Goal: Task Accomplishment & Management: Use online tool/utility

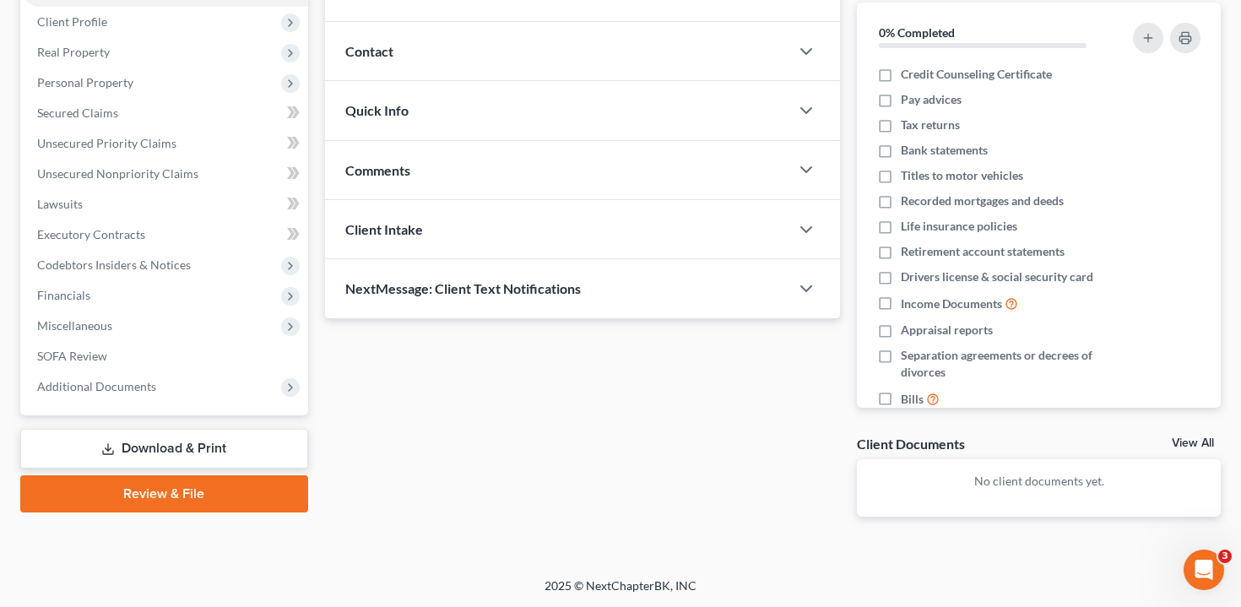
click at [159, 442] on link "Download & Print" at bounding box center [164, 449] width 288 height 40
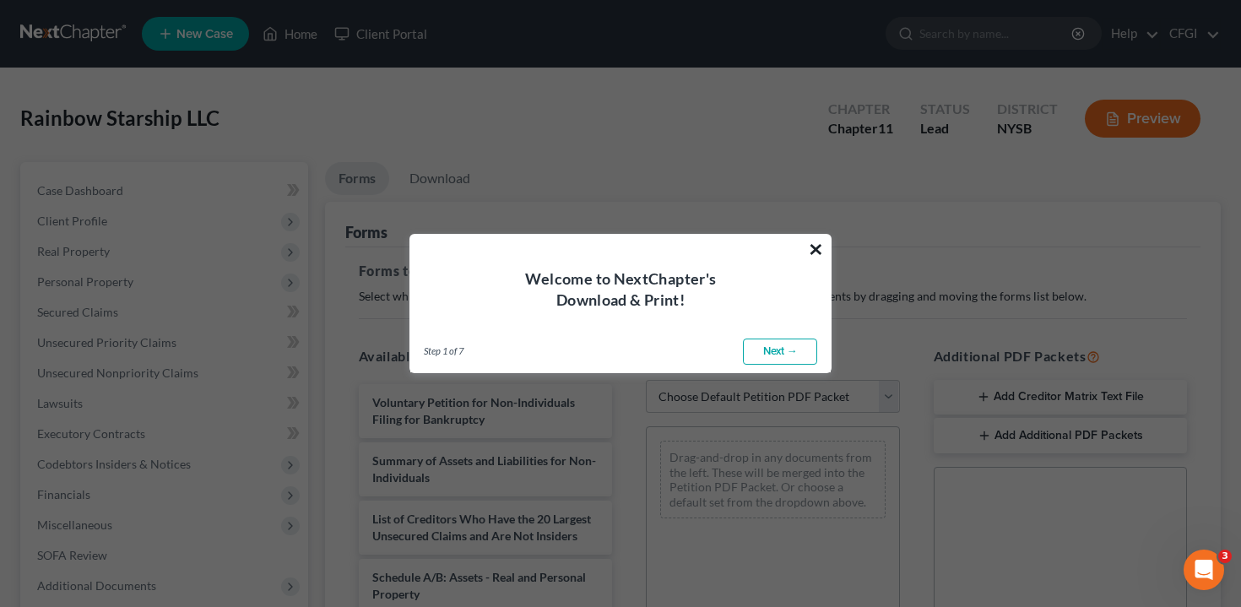
click at [815, 247] on button "×" at bounding box center [816, 249] width 16 height 27
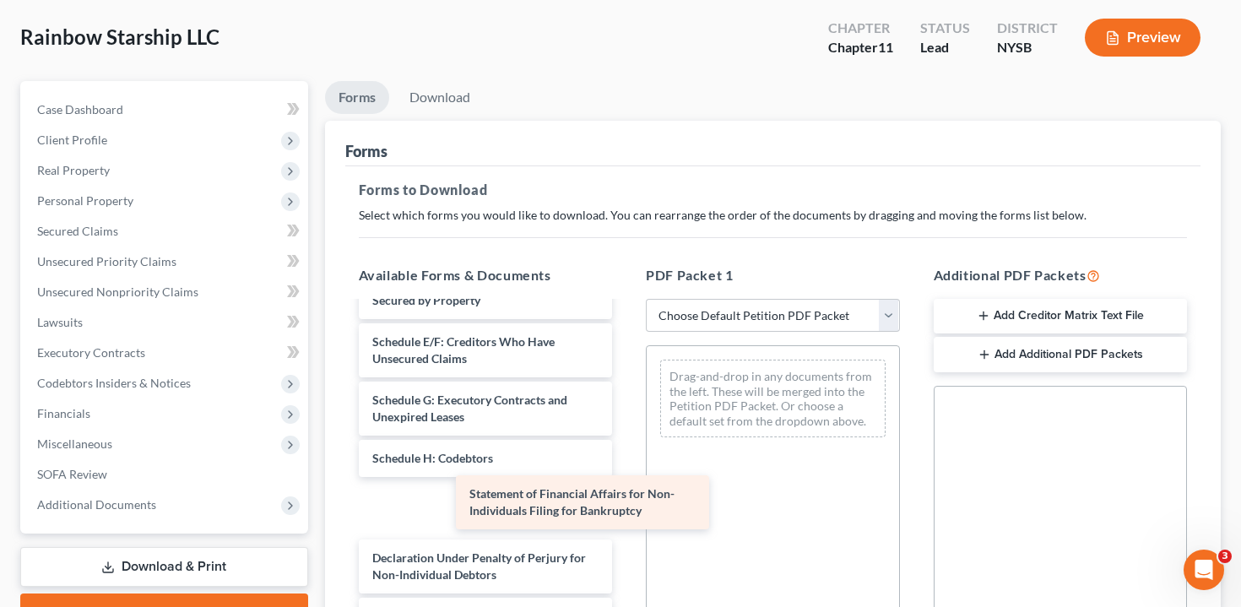
scroll to position [213, 0]
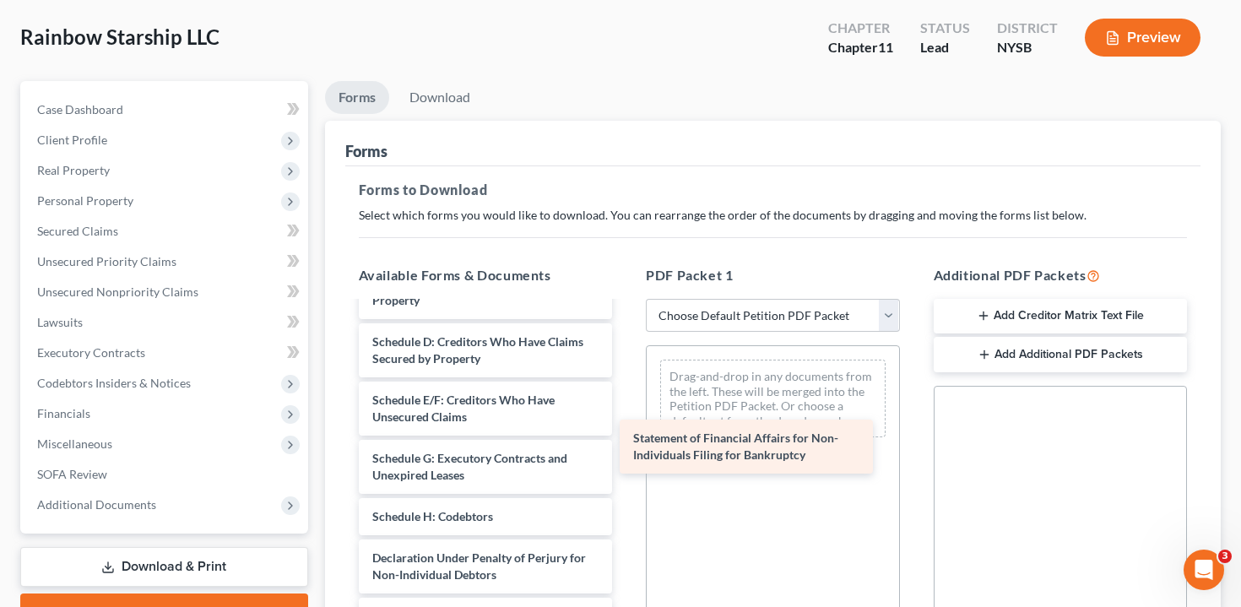
drag, startPoint x: 494, startPoint y: 502, endPoint x: 755, endPoint y: 440, distance: 268.1
click at [627, 440] on div "Statement of Financial Affairs for Non-Individuals Filing for Bankruptcy Volunt…" at bounding box center [485, 424] width 281 height 669
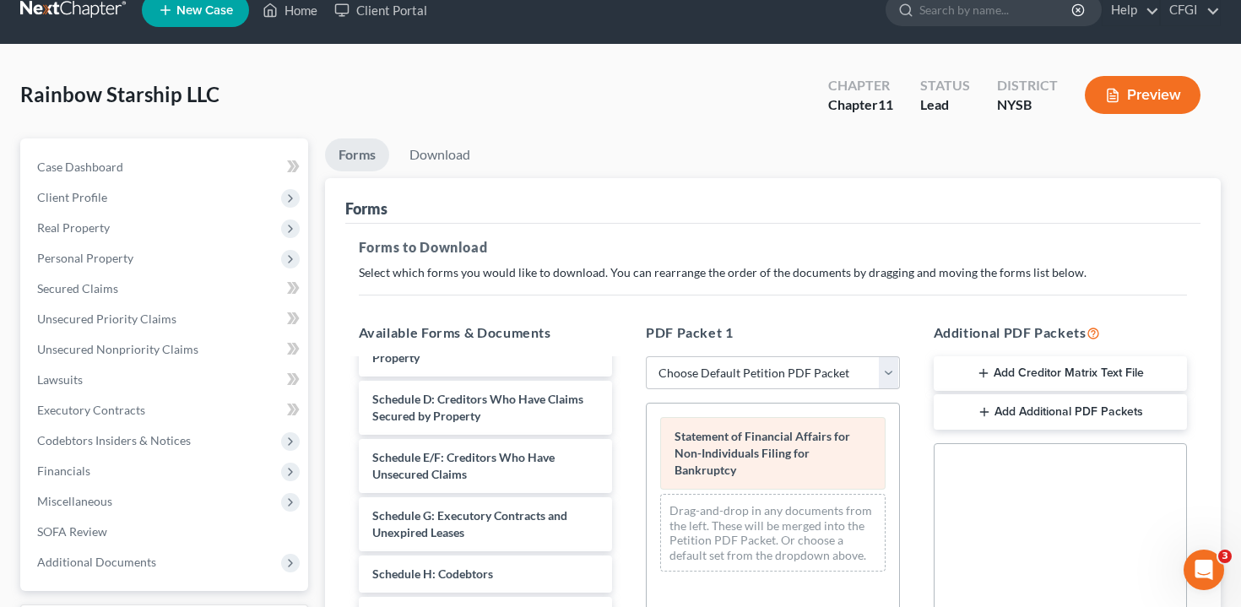
scroll to position [19, 0]
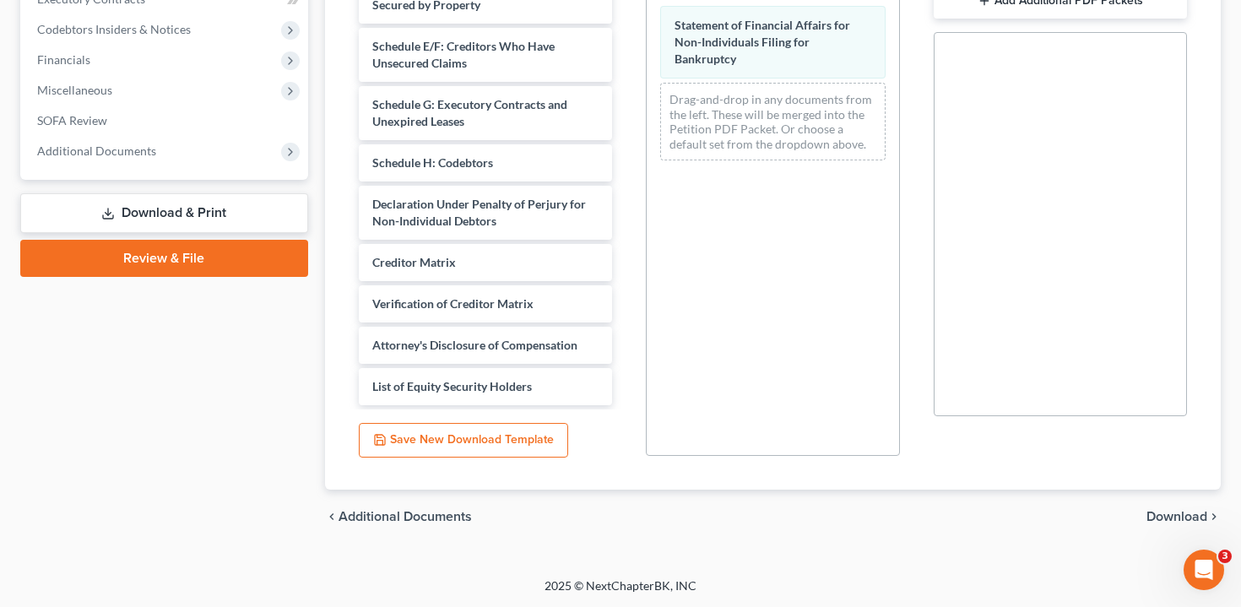
click at [1175, 513] on span "Download" at bounding box center [1177, 517] width 61 height 14
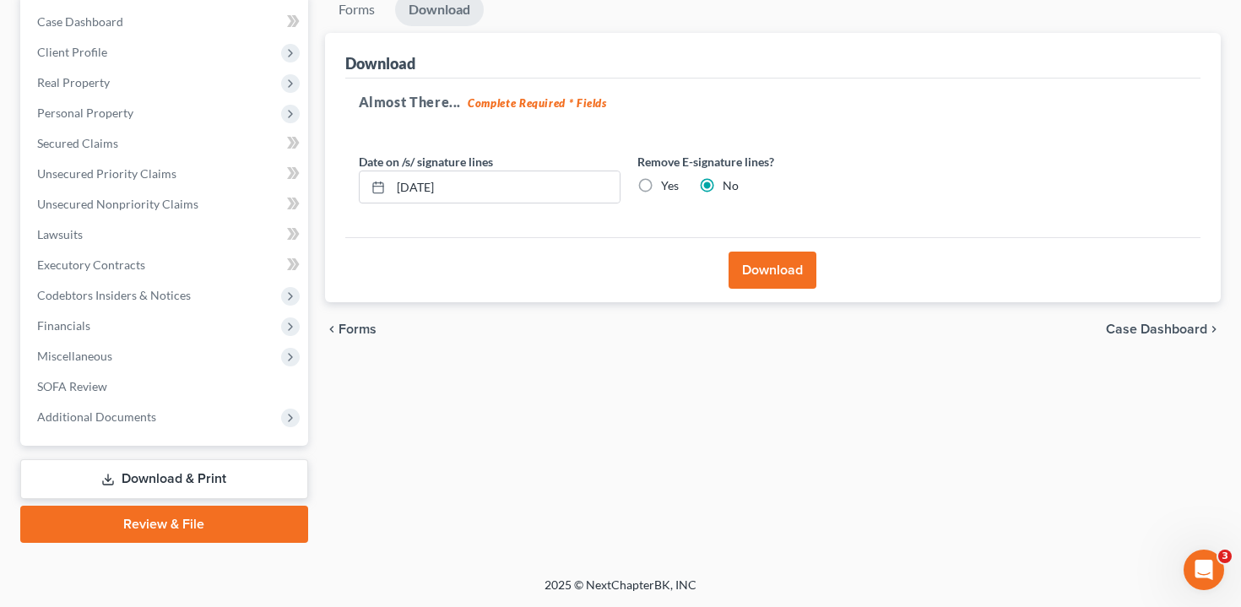
scroll to position [167, 0]
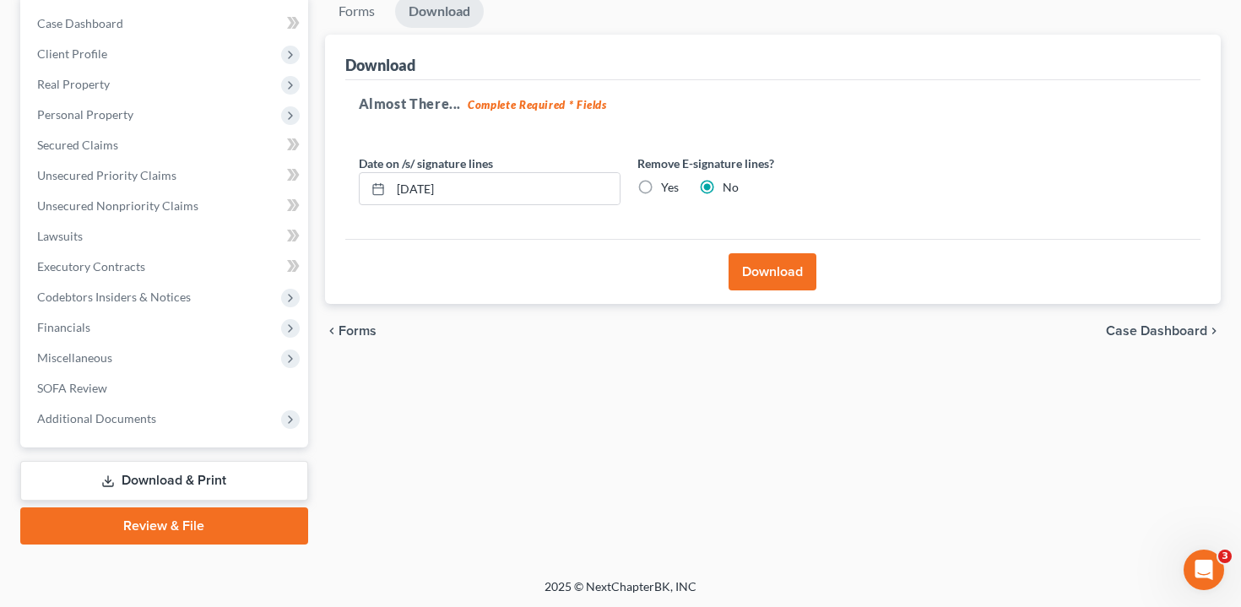
click at [743, 269] on button "Download" at bounding box center [773, 271] width 88 height 37
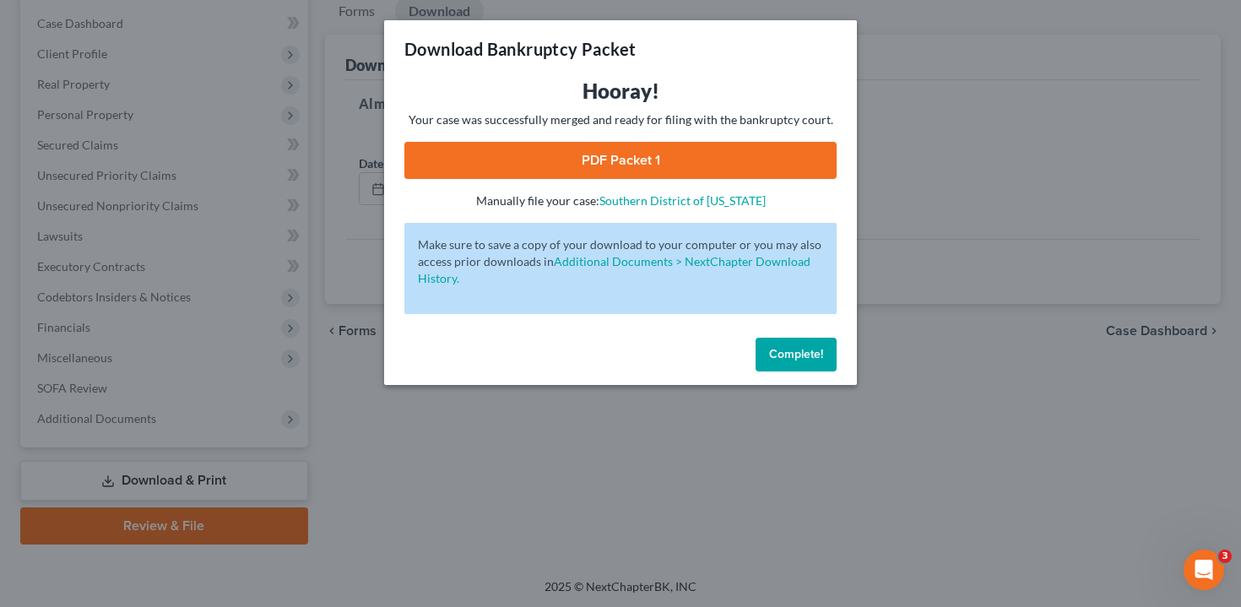
click at [651, 159] on link "PDF Packet 1" at bounding box center [620, 160] width 432 height 37
click at [807, 367] on button "Complete!" at bounding box center [796, 355] width 81 height 34
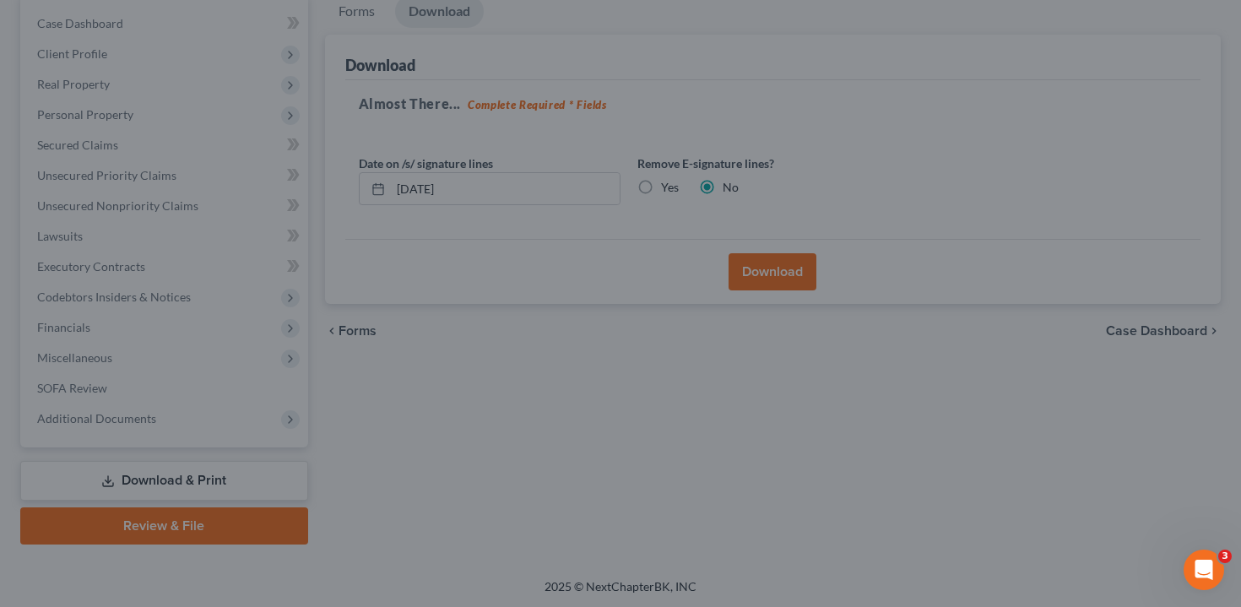
scroll to position [0, 0]
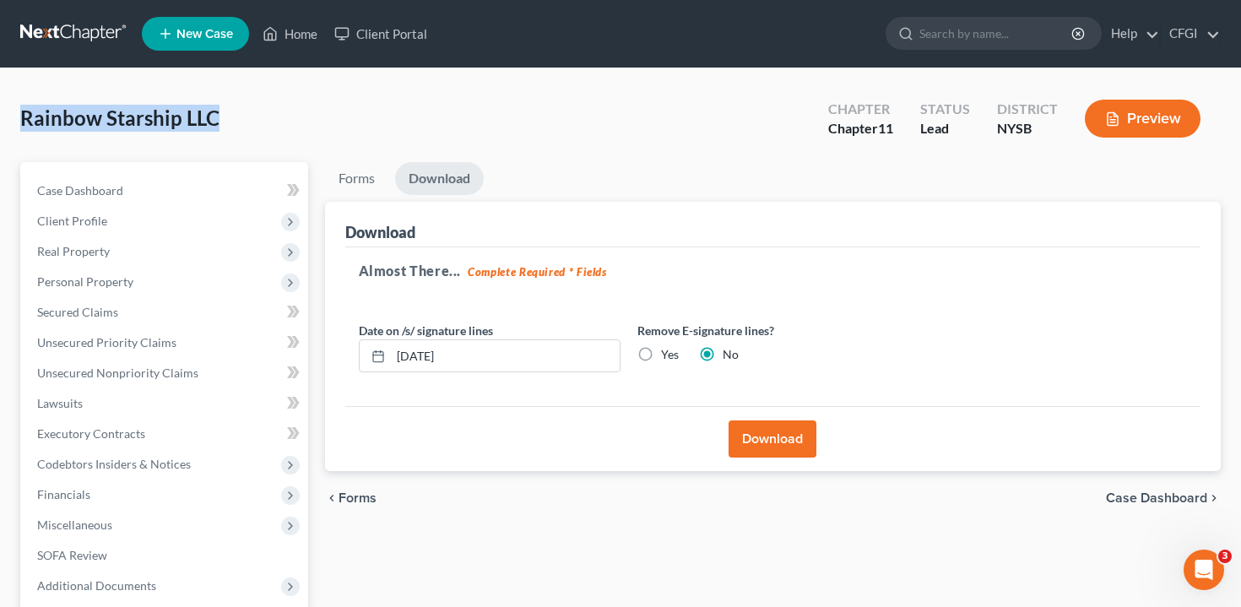
drag, startPoint x: 242, startPoint y: 114, endPoint x: 15, endPoint y: 112, distance: 227.2
click at [15, 112] on div "Rainbow Starship LLC Upgraded Chapter Chapter 11 Status Lead District NYSB Prev…" at bounding box center [620, 406] width 1241 height 677
copy span "Rainbow Starship LLC"
